Goal: Complete application form: Complete application form

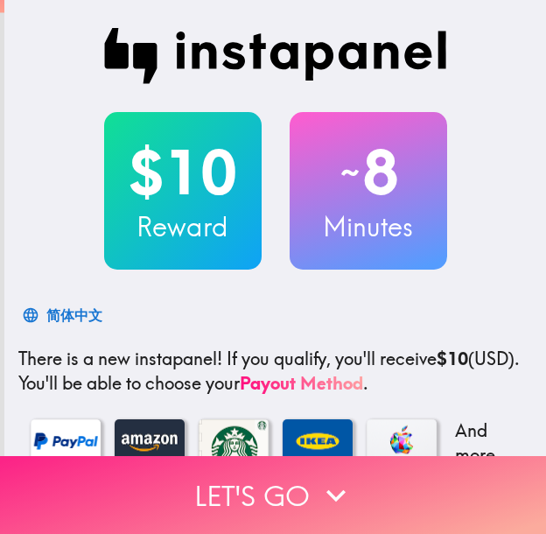
click at [398, 473] on button "Let's go" at bounding box center [273, 495] width 546 height 78
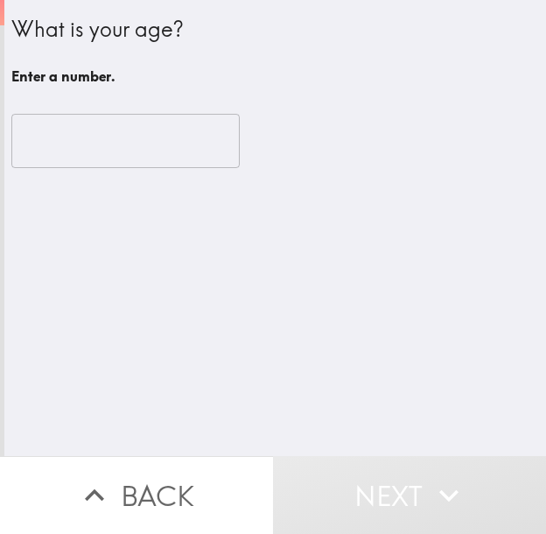
click at [144, 150] on input "number" at bounding box center [125, 141] width 228 height 54
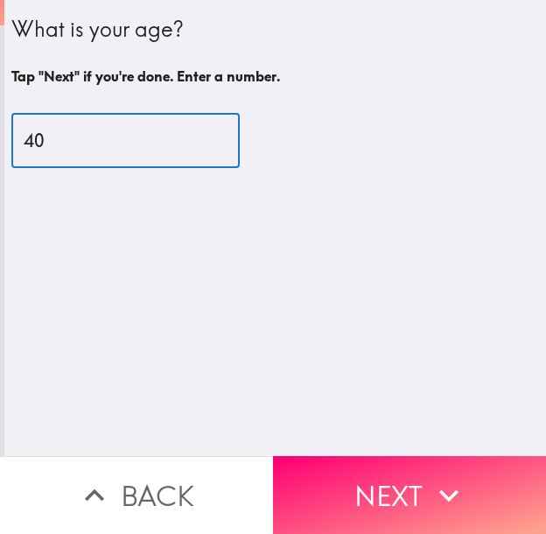
type input "40"
click at [430, 476] on icon "button" at bounding box center [449, 495] width 39 height 39
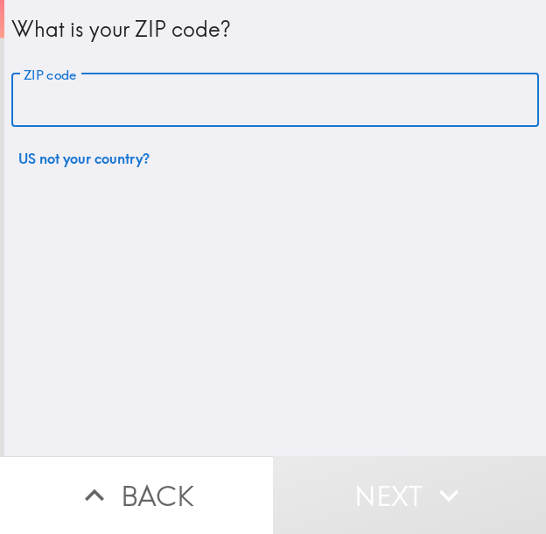
drag, startPoint x: 187, startPoint y: 115, endPoint x: 227, endPoint y: 119, distance: 39.6
click at [192, 114] on input "ZIP code" at bounding box center [275, 101] width 528 height 54
paste input "33621"
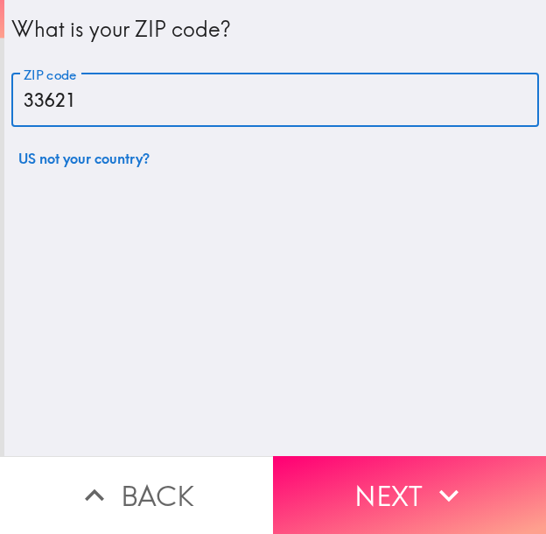
type input "33621"
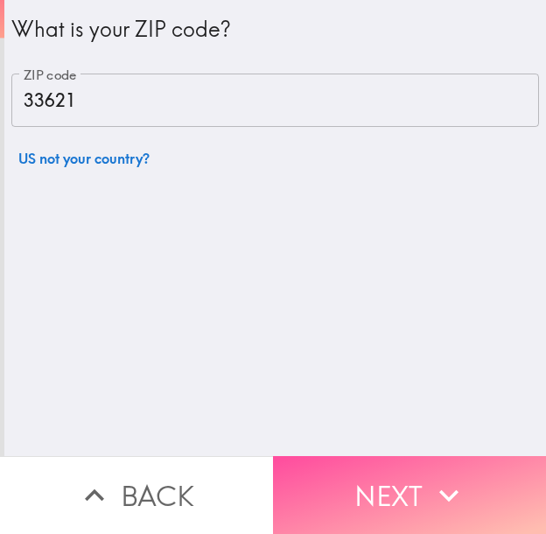
drag, startPoint x: 364, startPoint y: 481, endPoint x: 542, endPoint y: 496, distance: 178.3
click at [369, 482] on button "Next" at bounding box center [409, 495] width 273 height 78
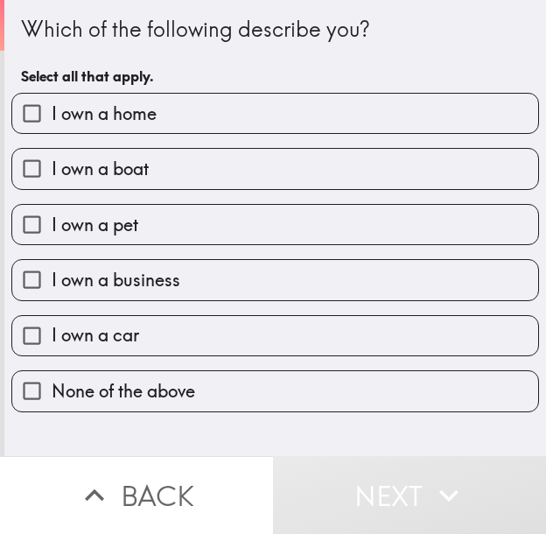
drag, startPoint x: 258, startPoint y: 93, endPoint x: 270, endPoint y: 123, distance: 32.7
click at [258, 94] on label "I own a home" at bounding box center [275, 113] width 526 height 39
click at [52, 94] on input "I own a home" at bounding box center [31, 113] width 39 height 39
checkbox input "true"
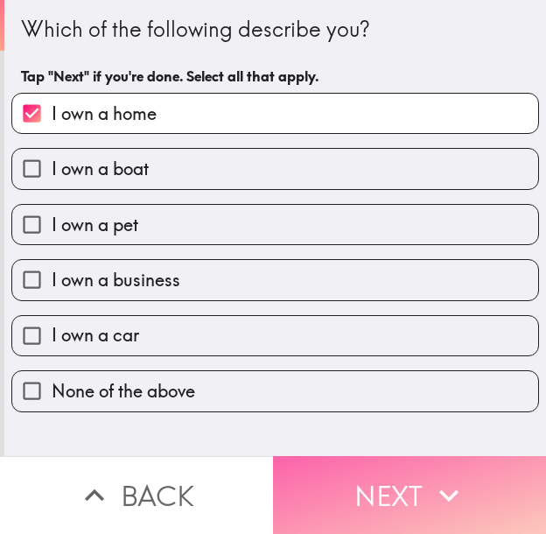
click at [356, 473] on button "Next" at bounding box center [409, 495] width 273 height 78
